Goal: Task Accomplishment & Management: Complete application form

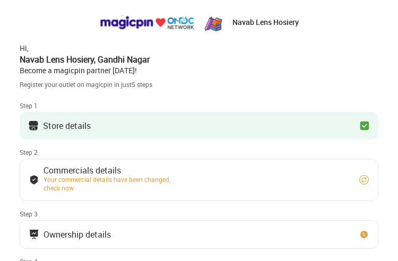
click at [144, 130] on button "Store details" at bounding box center [199, 126] width 359 height 28
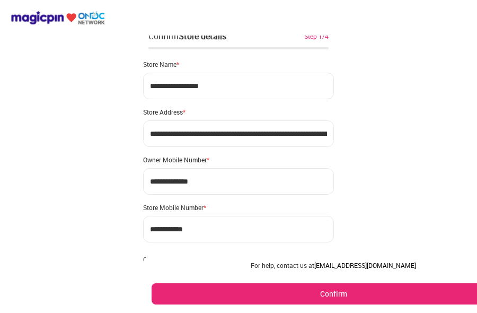
click at [266, 289] on button "Confirm" at bounding box center [334, 293] width 364 height 21
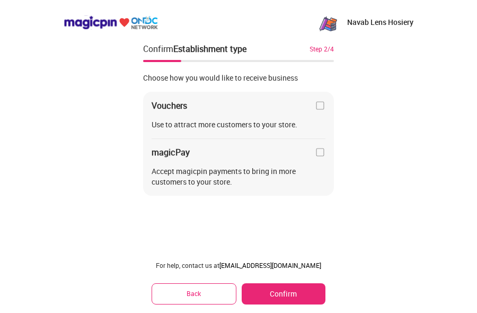
click at [276, 295] on button "Confirm" at bounding box center [284, 293] width 84 height 21
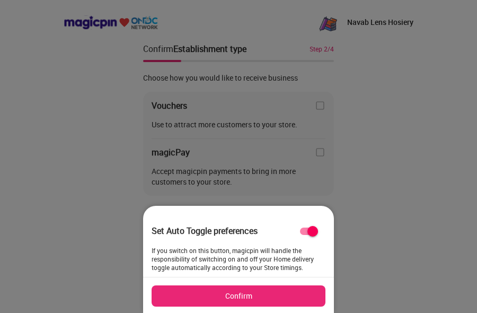
click at [256, 294] on button "Confirm" at bounding box center [239, 295] width 174 height 21
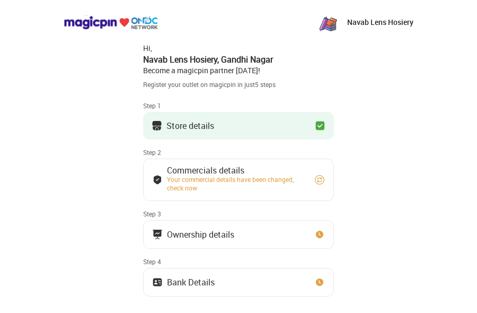
click at [211, 130] on div "Store details" at bounding box center [183, 125] width 63 height 11
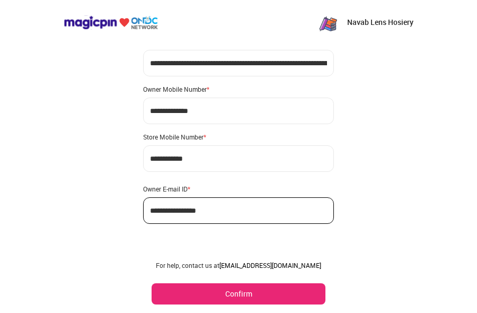
scroll to position [91, 0]
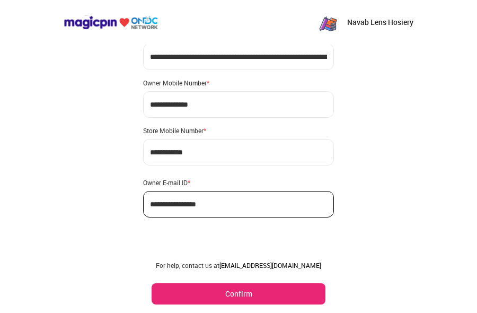
click at [202, 300] on button "Confirm" at bounding box center [239, 293] width 174 height 21
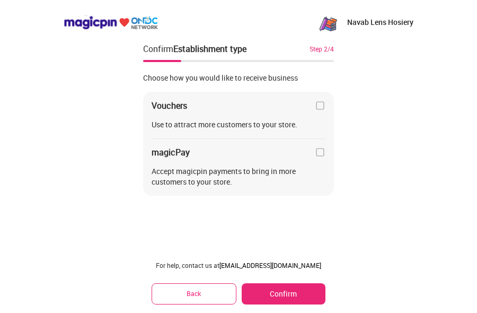
scroll to position [0, 0]
click at [324, 112] on div "Vouchers Use to attract more customers to your store. magicPay Accept magicpin …" at bounding box center [238, 144] width 191 height 104
click at [321, 109] on img at bounding box center [320, 105] width 11 height 11
click at [321, 107] on img at bounding box center [320, 105] width 11 height 11
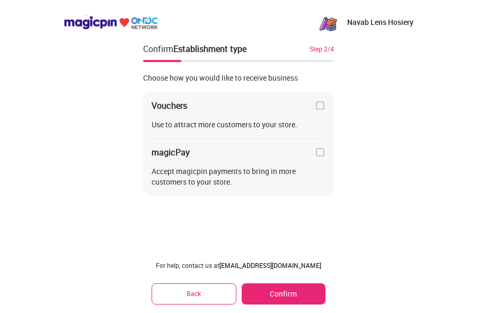
click at [321, 107] on img at bounding box center [320, 105] width 11 height 11
click at [323, 147] on img at bounding box center [320, 152] width 11 height 11
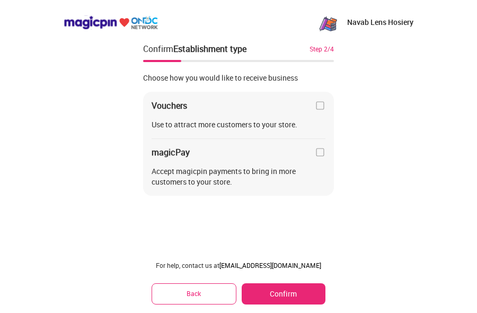
click at [323, 147] on img at bounding box center [320, 152] width 11 height 11
click at [189, 125] on div "Use to attract more customers to your store." at bounding box center [239, 124] width 174 height 11
click at [190, 167] on div "Accept magicpin payments to bring in more customers to your store." at bounding box center [239, 176] width 174 height 21
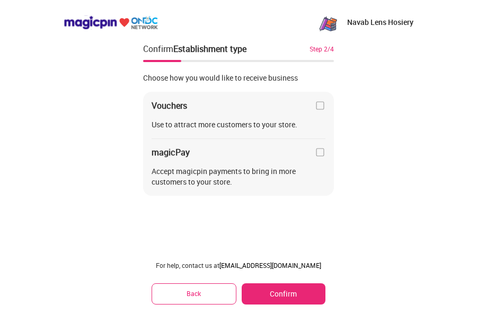
click at [190, 167] on div "Accept magicpin payments to bring in more customers to your store." at bounding box center [239, 176] width 174 height 21
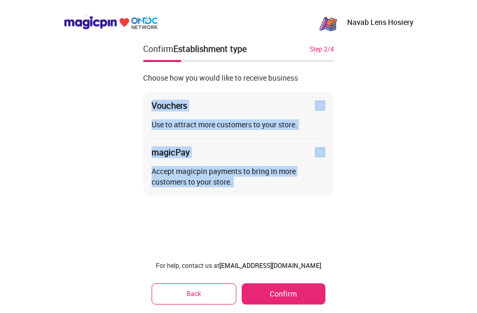
drag, startPoint x: 190, startPoint y: 167, endPoint x: 315, endPoint y: 103, distance: 140.0
click at [315, 103] on div "Vouchers Use to attract more customers to your store. magicPay Accept magicpin …" at bounding box center [238, 144] width 191 height 104
click at [315, 103] on img at bounding box center [320, 105] width 11 height 11
click at [332, 107] on div "Vouchers Use to attract more customers to your store. magicPay Accept magicpin …" at bounding box center [238, 144] width 191 height 104
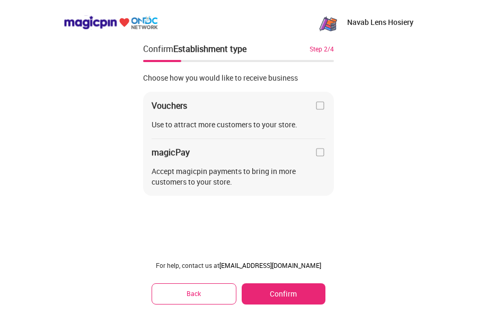
click at [320, 104] on img at bounding box center [320, 105] width 11 height 11
click at [317, 153] on img at bounding box center [320, 152] width 11 height 11
click at [281, 303] on button "Confirm" at bounding box center [284, 293] width 84 height 21
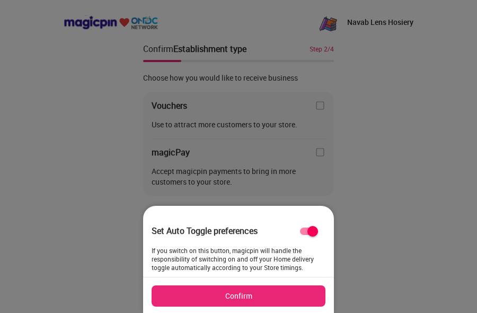
click at [275, 289] on button "Confirm" at bounding box center [239, 295] width 174 height 21
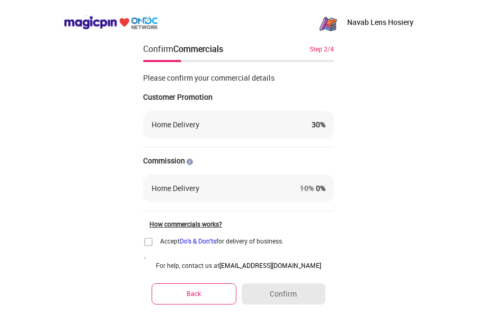
scroll to position [54, 0]
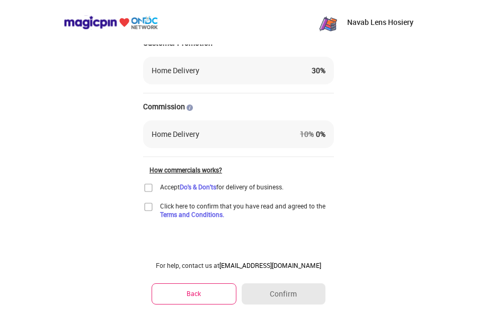
click at [146, 188] on img at bounding box center [148, 187] width 11 height 11
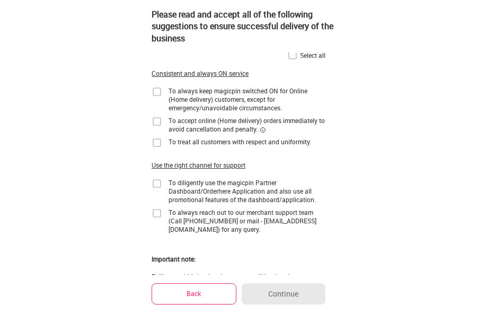
scroll to position [0, 0]
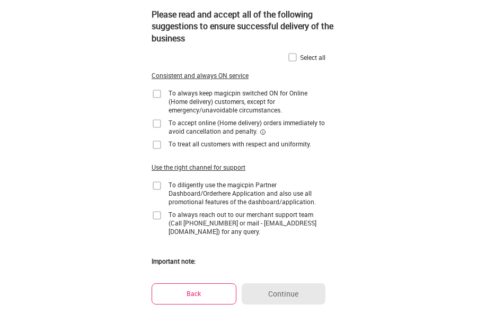
click at [292, 55] on img at bounding box center [293, 57] width 11 height 11
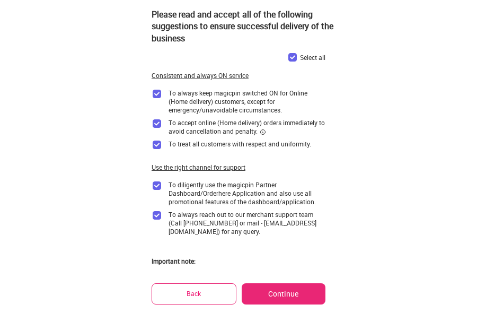
click at [283, 291] on button "Continue" at bounding box center [284, 293] width 84 height 21
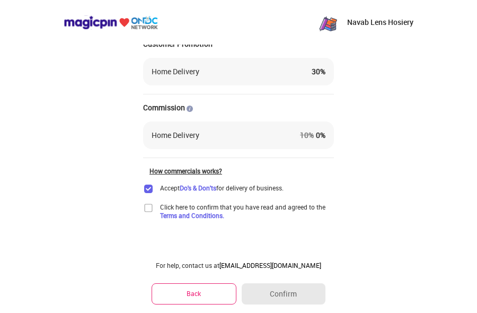
scroll to position [54, 0]
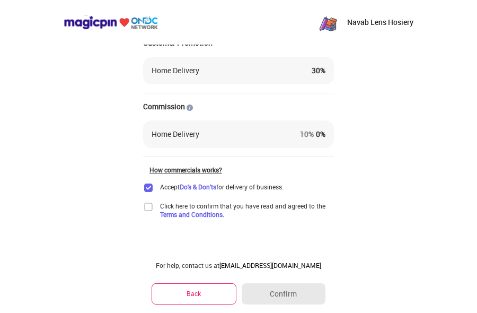
click at [154, 203] on div "Click here to confirm that you have read and agreed to the Terms and Conditions." at bounding box center [238, 210] width 191 height 17
click at [151, 206] on img at bounding box center [148, 207] width 11 height 11
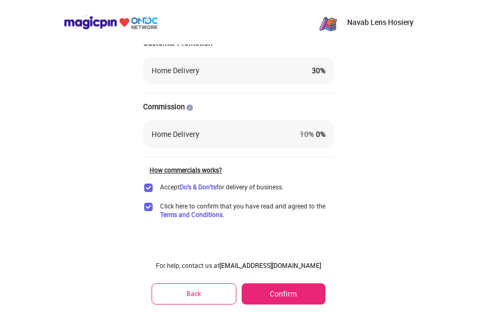
click at [277, 293] on button "Confirm" at bounding box center [284, 293] width 84 height 21
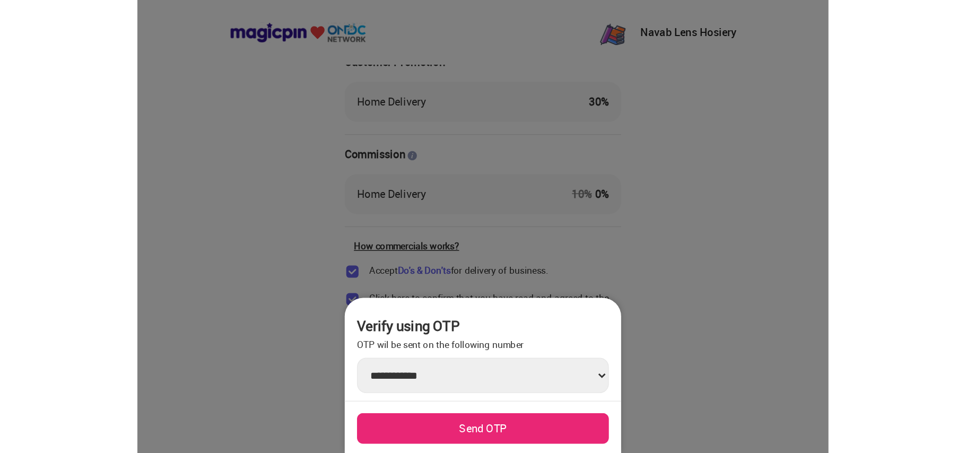
scroll to position [0, 0]
